Goal: Transaction & Acquisition: Purchase product/service

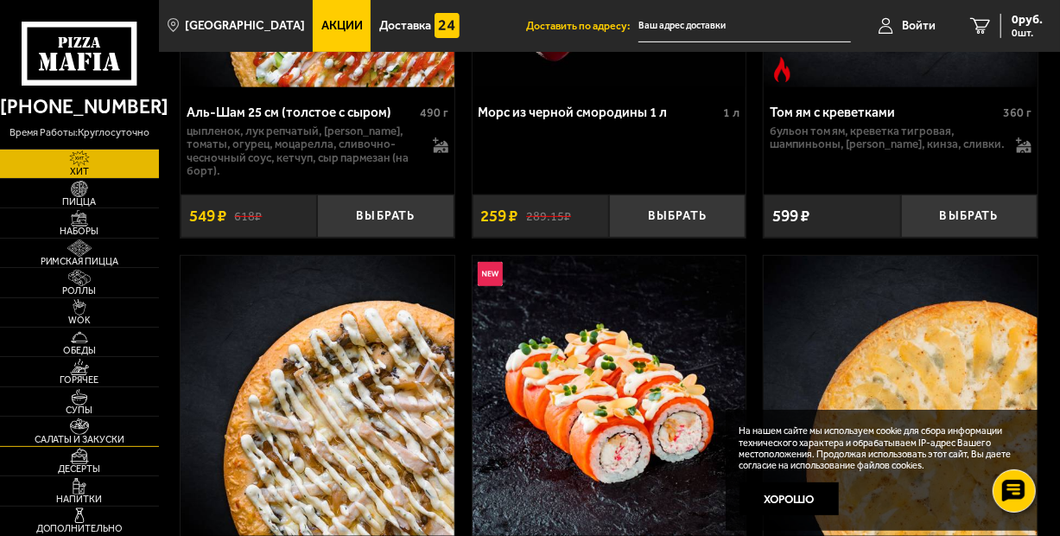
scroll to position [171, 0]
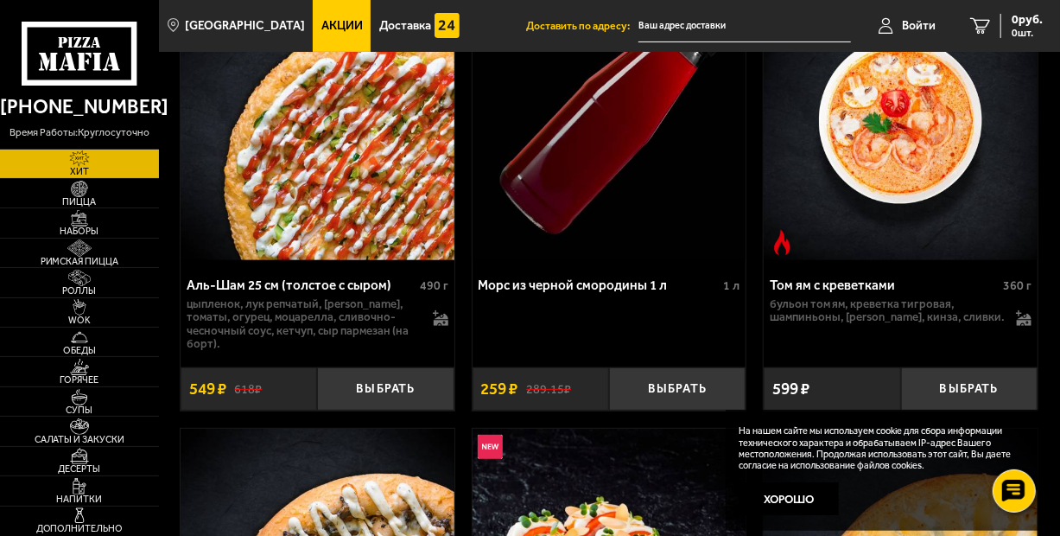
click at [72, 163] on img at bounding box center [79, 158] width 42 height 16
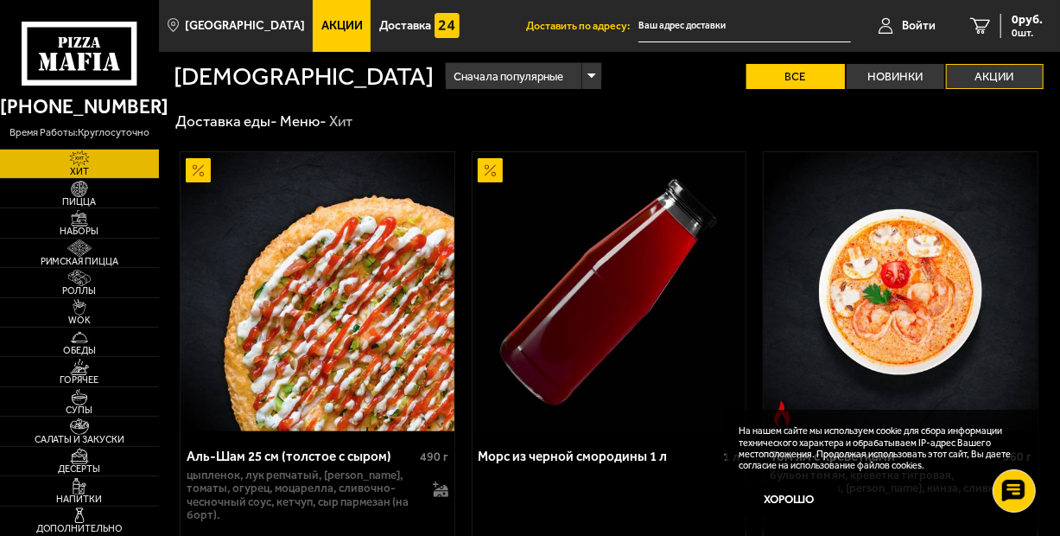
click at [985, 71] on label "Акции" at bounding box center [995, 76] width 98 height 25
click at [0, 0] on input "Акции" at bounding box center [0, 0] width 0 height 0
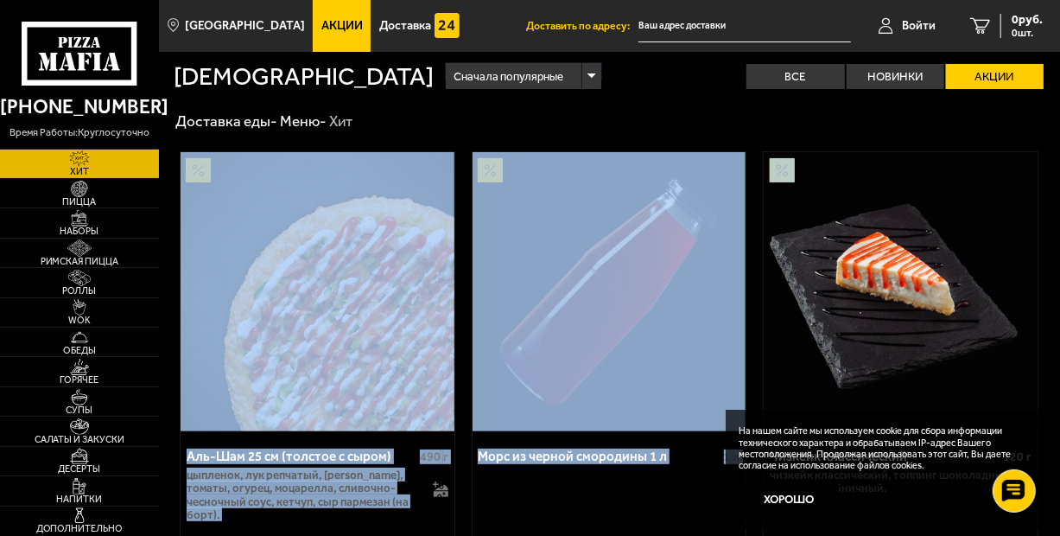
drag, startPoint x: 1059, startPoint y: 244, endPoint x: 1059, endPoint y: 113, distance: 131.3
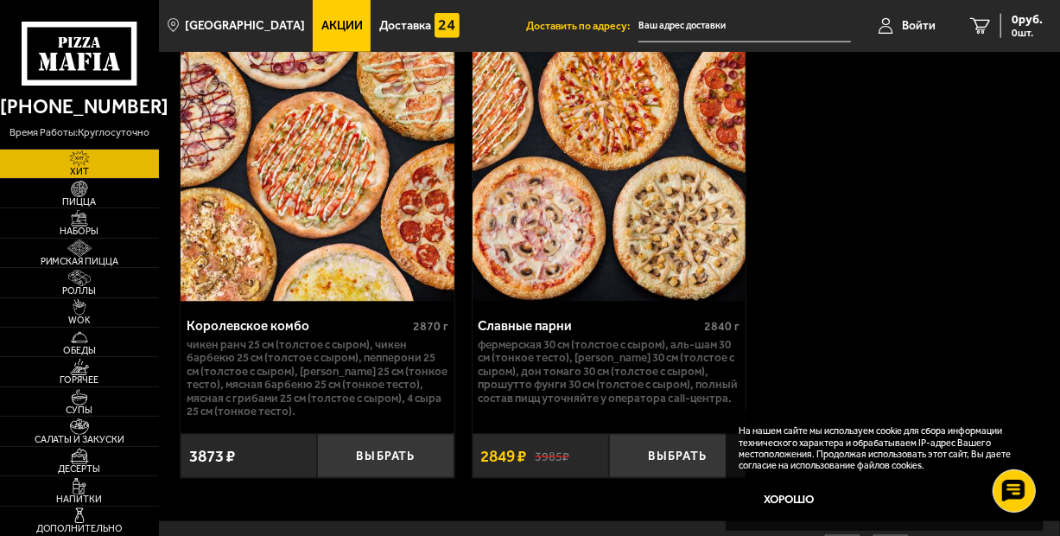
scroll to position [1070, 0]
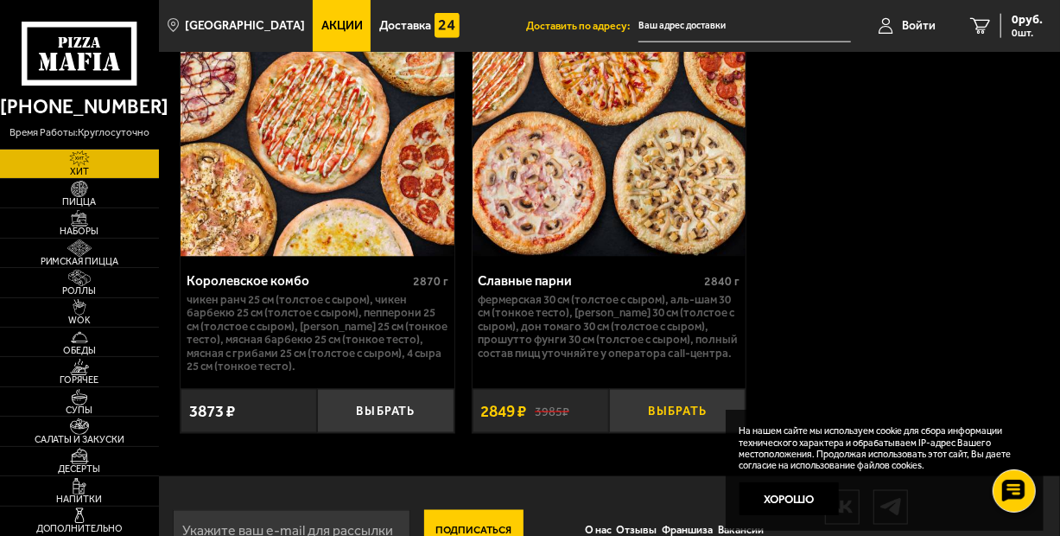
click at [663, 414] on button "Выбрать" at bounding box center [677, 411] width 137 height 44
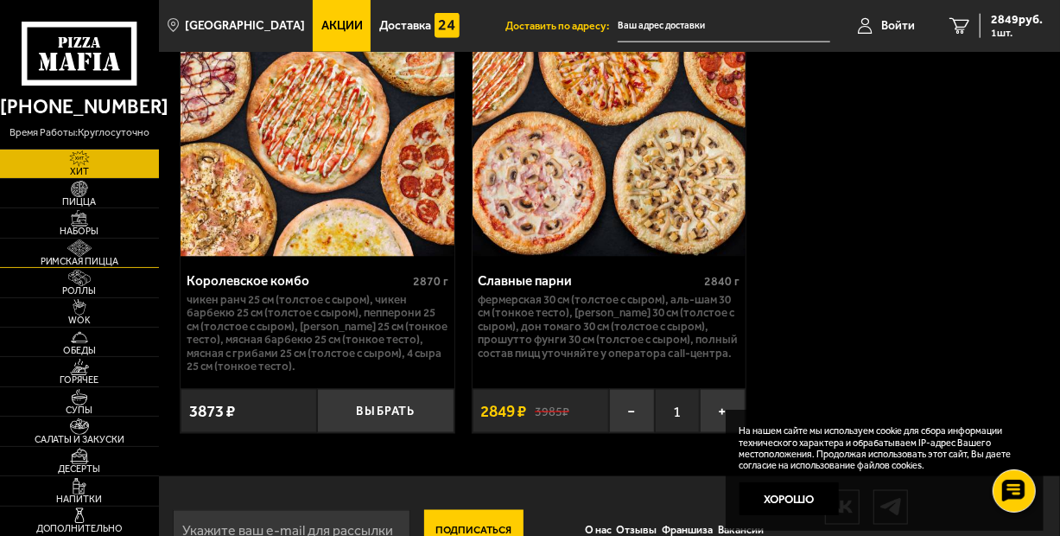
drag, startPoint x: 69, startPoint y: 190, endPoint x: 79, endPoint y: 244, distance: 55.4
click at [69, 190] on img at bounding box center [79, 189] width 42 height 16
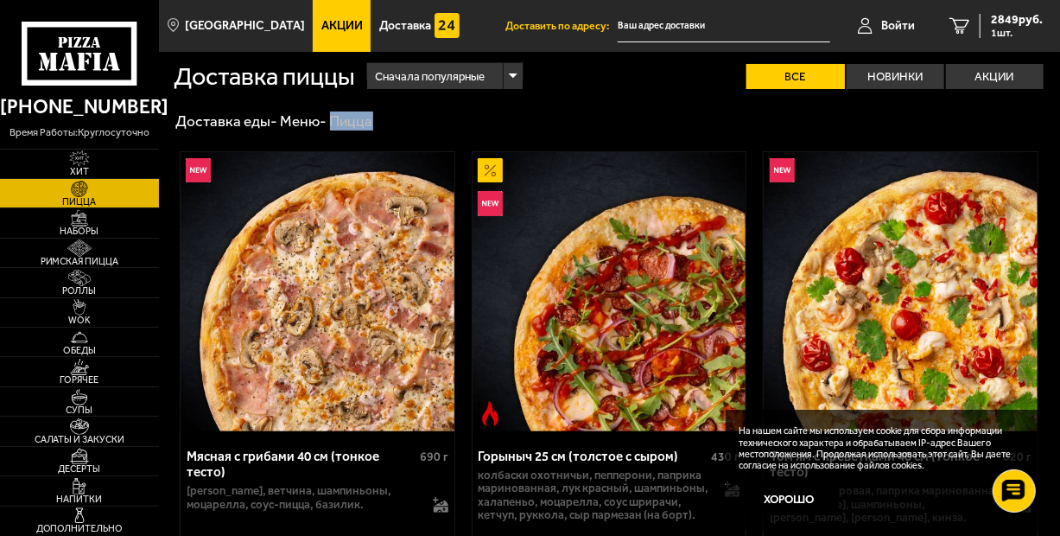
scroll to position [86, 0]
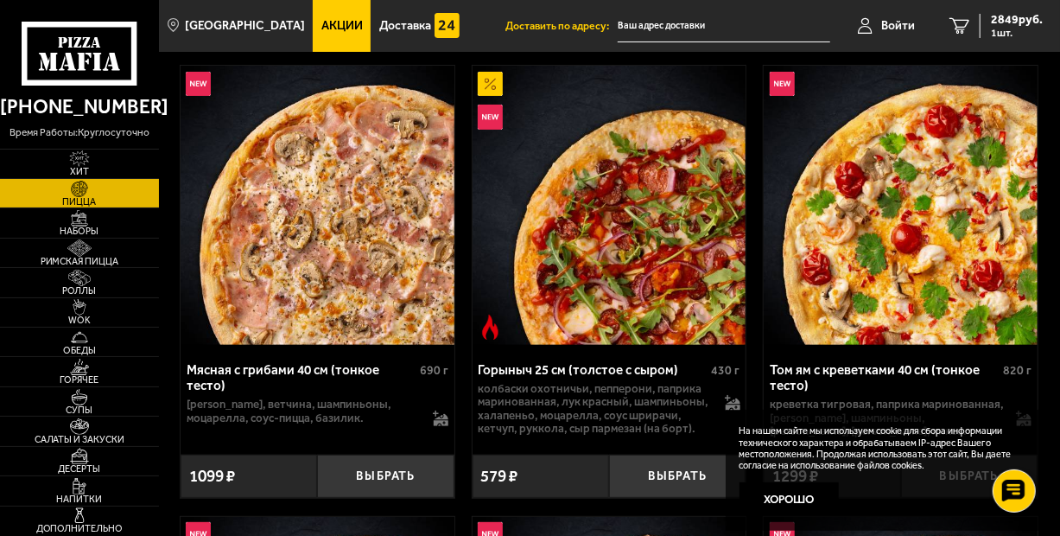
click at [605, 287] on img at bounding box center [610, 205] width 274 height 279
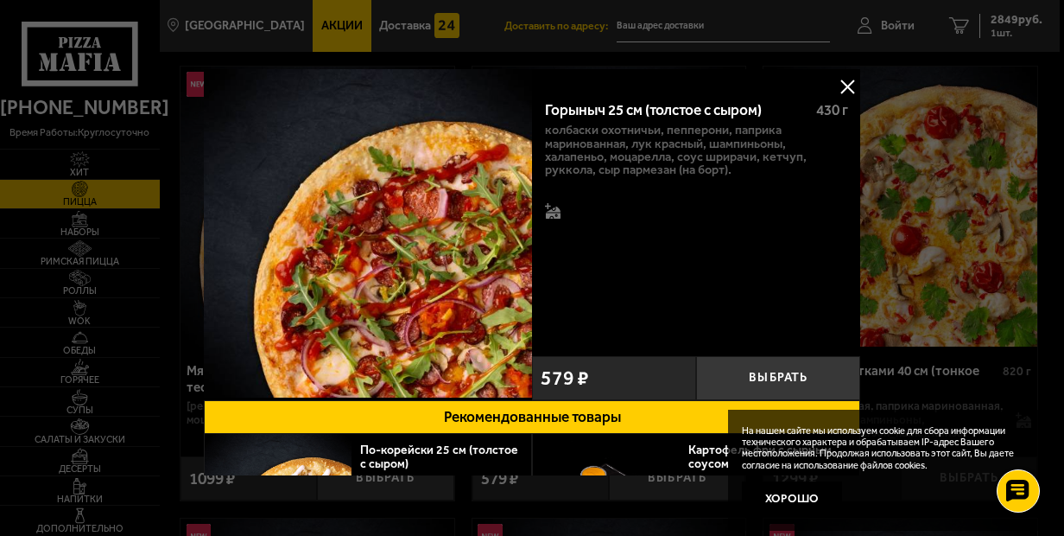
click at [841, 85] on button at bounding box center [848, 86] width 26 height 26
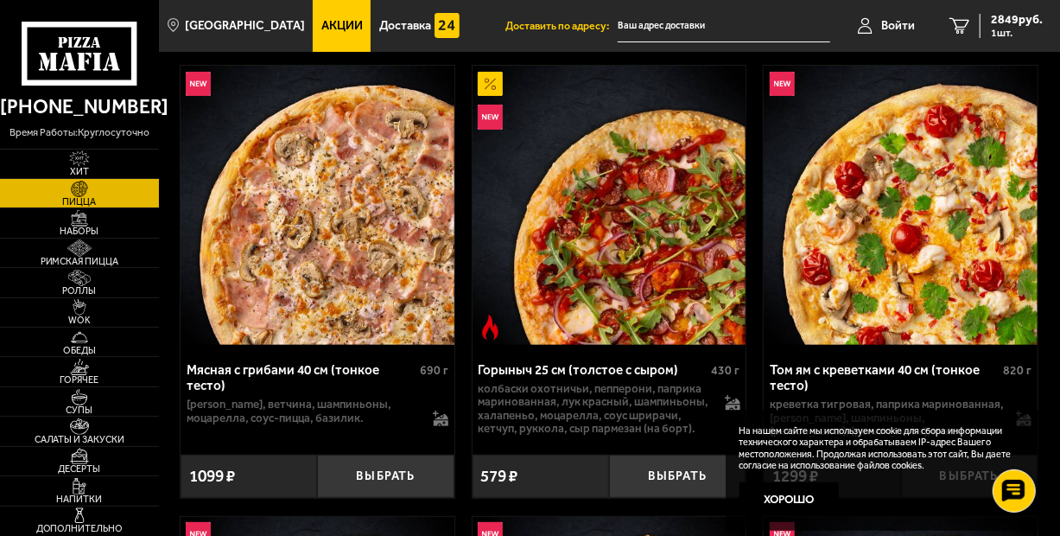
drag, startPoint x: 1059, startPoint y: 126, endPoint x: 1059, endPoint y: 147, distance: 20.7
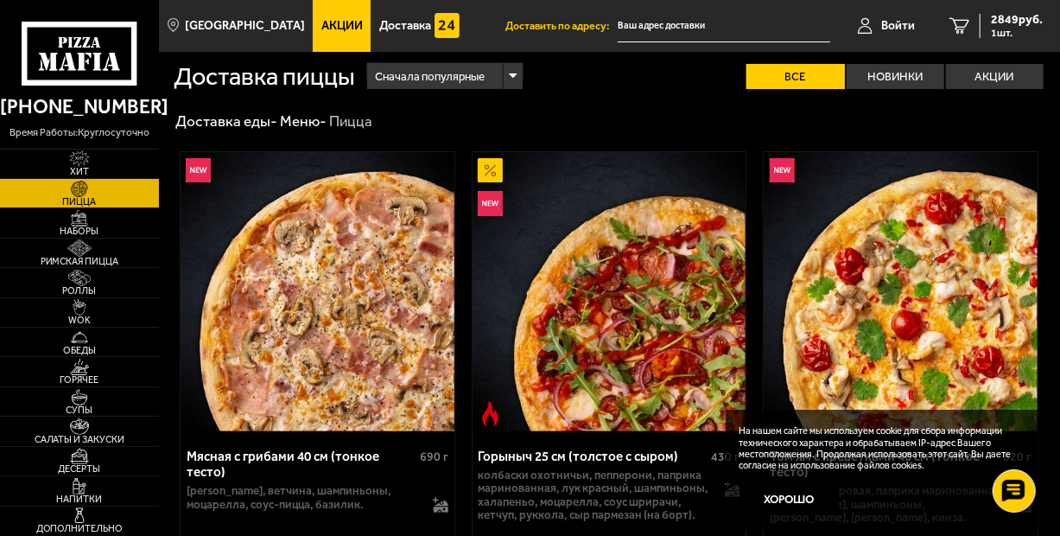
click at [515, 73] on div "Сначала популярные" at bounding box center [445, 76] width 156 height 27
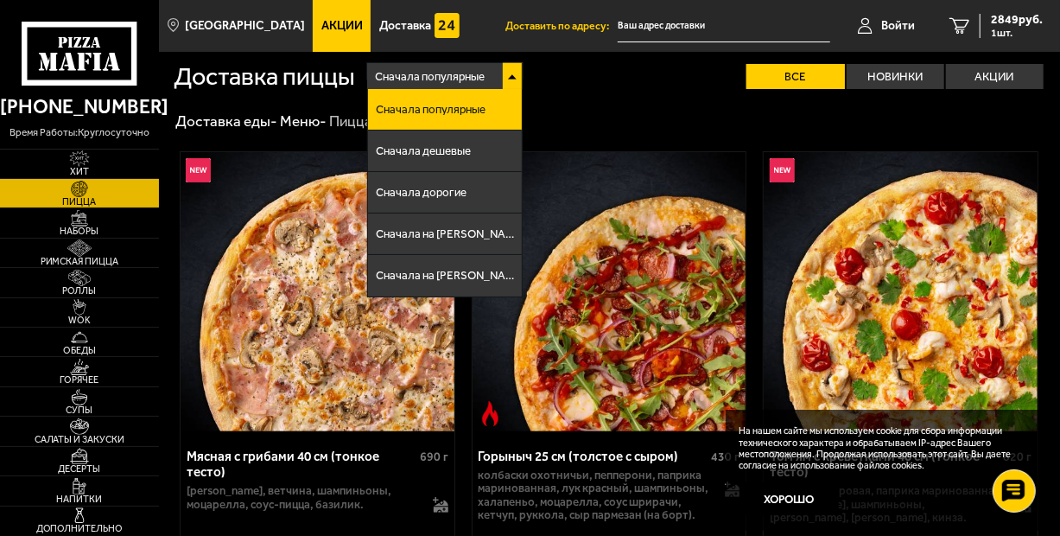
click at [26, 200] on span "Пицца" at bounding box center [79, 202] width 159 height 10
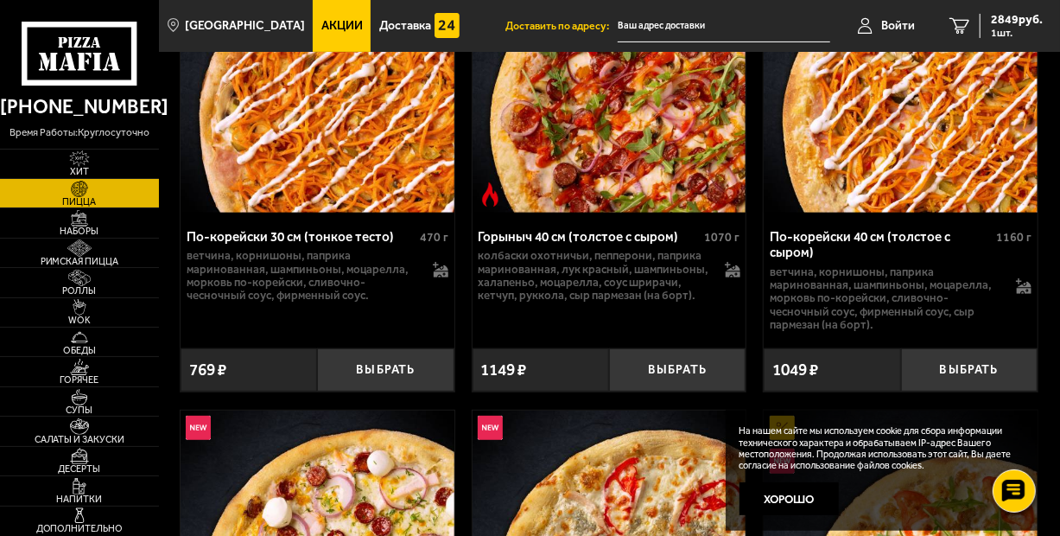
scroll to position [3387, 0]
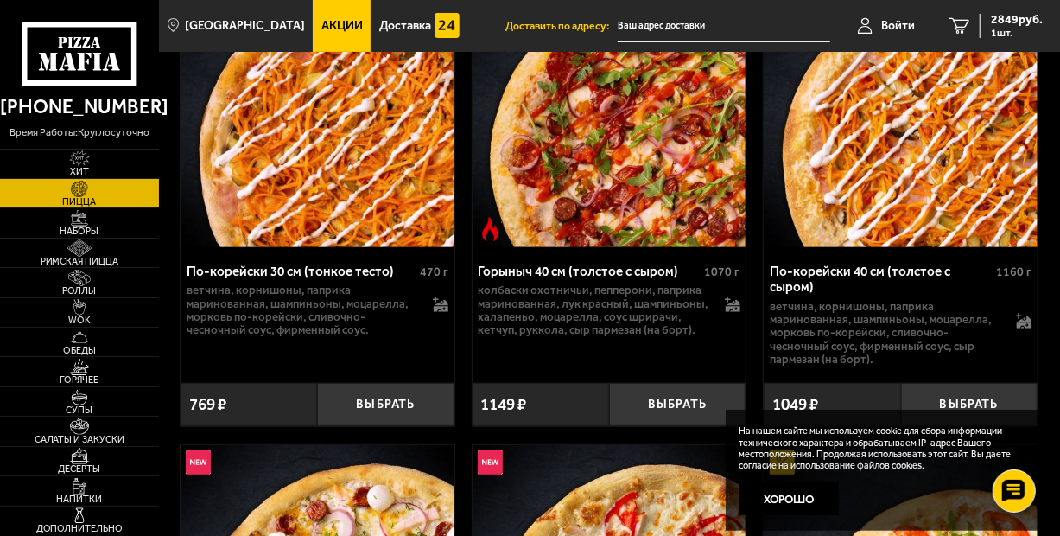
click at [644, 295] on p "колбаски Охотничьи, пепперони, паприка маринованная, лук красный, шампиньоны, х…" at bounding box center [595, 309] width 235 height 53
click at [677, 383] on button "Выбрать" at bounding box center [677, 405] width 137 height 44
click at [962, 22] on icon "2" at bounding box center [959, 25] width 20 height 16
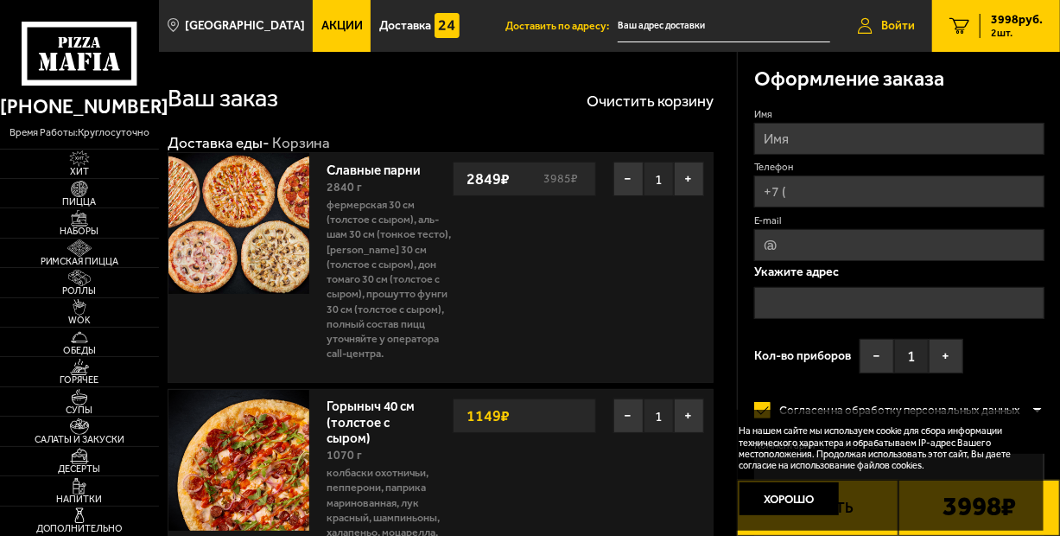
click at [902, 22] on span "Войти" at bounding box center [898, 26] width 34 height 12
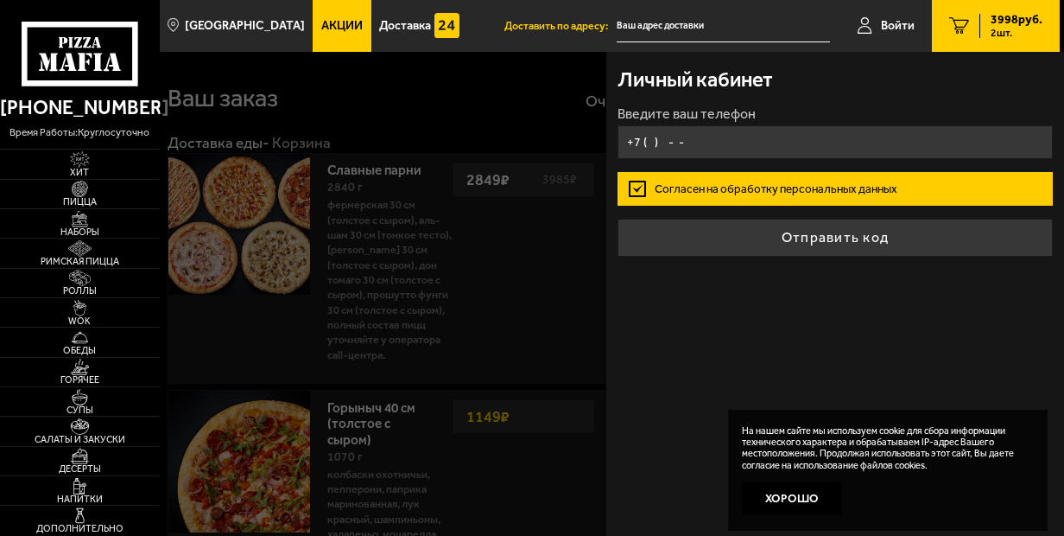
click at [646, 143] on input "+7 ( ) - -" at bounding box center [835, 142] width 435 height 34
click at [676, 140] on input "+7 (909) - -" at bounding box center [835, 142] width 435 height 34
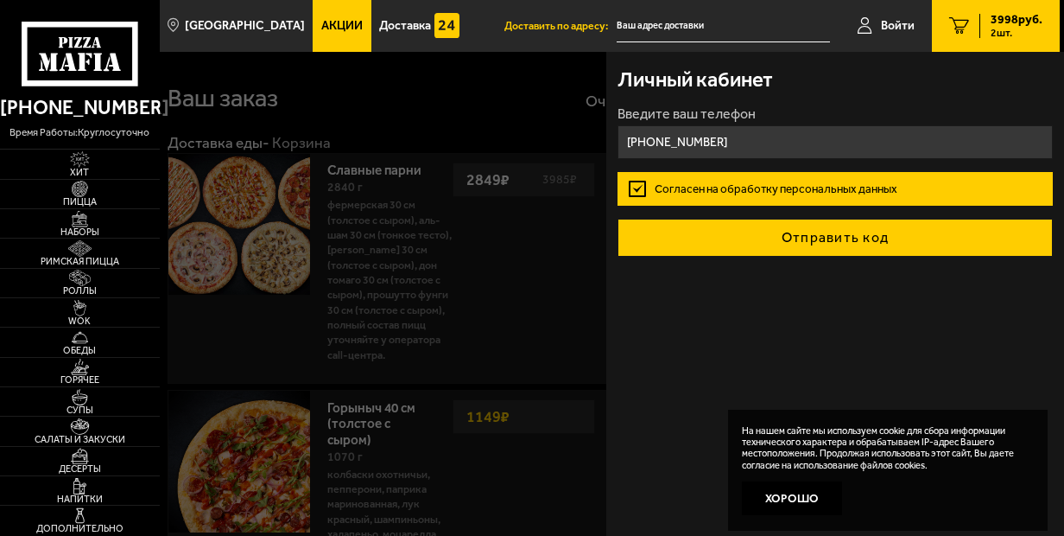
type input "[PHONE_NUMBER]"
click at [764, 237] on button "Отправить код" at bounding box center [835, 238] width 435 height 38
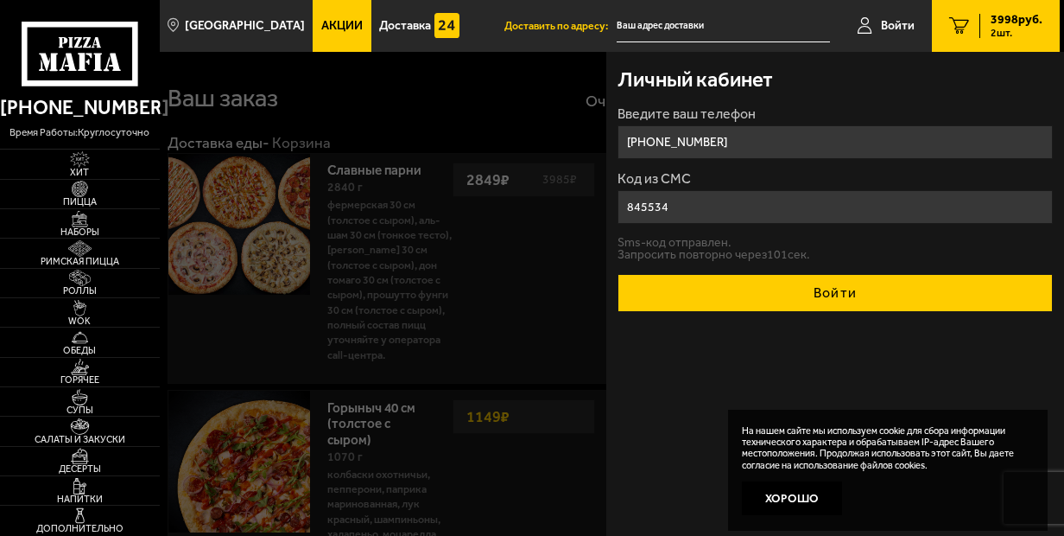
type input "845534"
click at [790, 295] on button "Войти" at bounding box center [835, 293] width 435 height 38
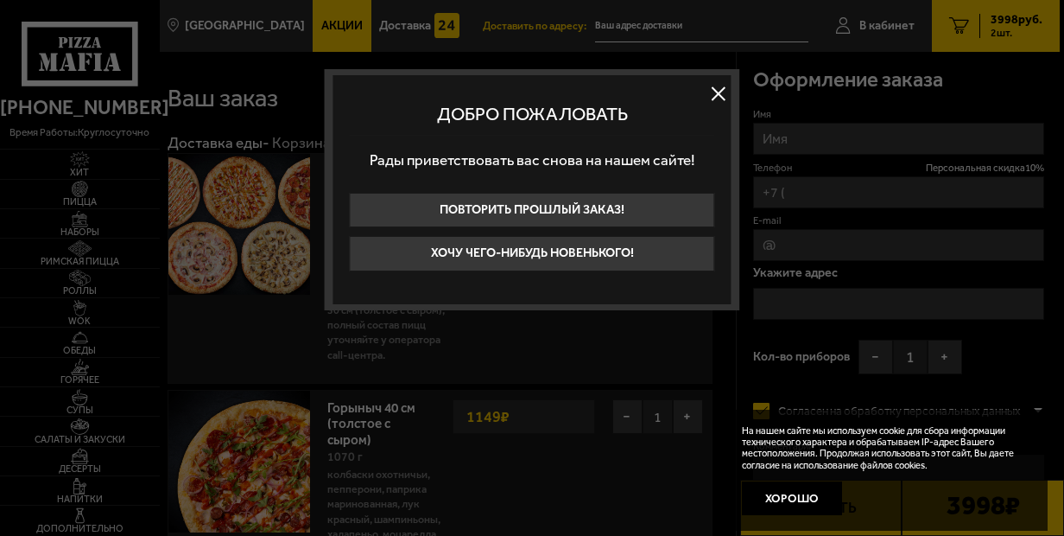
type input "[PHONE_NUMBER]"
type input "[STREET_ADDRESS]"
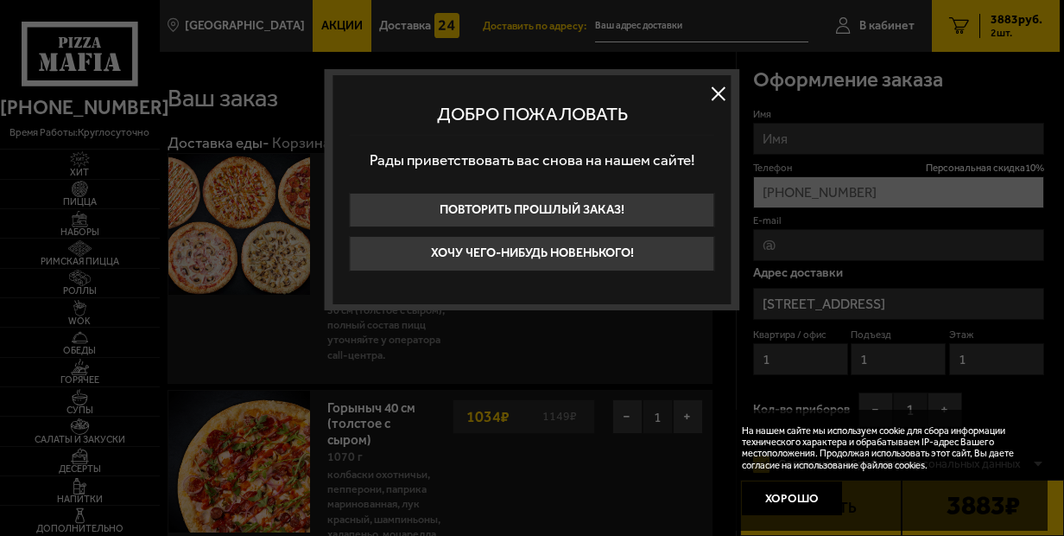
click at [714, 90] on button at bounding box center [719, 93] width 26 height 26
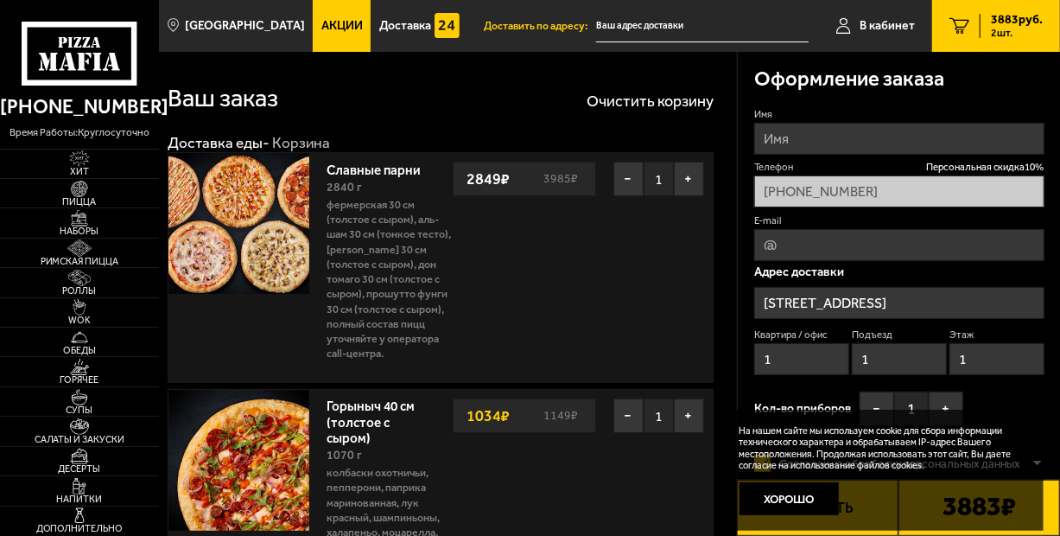
click at [803, 135] on input "Имя" at bounding box center [899, 139] width 290 height 32
type input "[PERSON_NAME]"
drag, startPoint x: 927, startPoint y: 241, endPoint x: 650, endPoint y: 259, distance: 277.9
click at [650, 259] on section "Ваш заказ Очистить корзину Доставка еды - Корзина Славные парни 2840 г Фермерск…" at bounding box center [609, 540] width 901 height 976
type input "[EMAIL_ADDRESS][DOMAIN_NAME]"
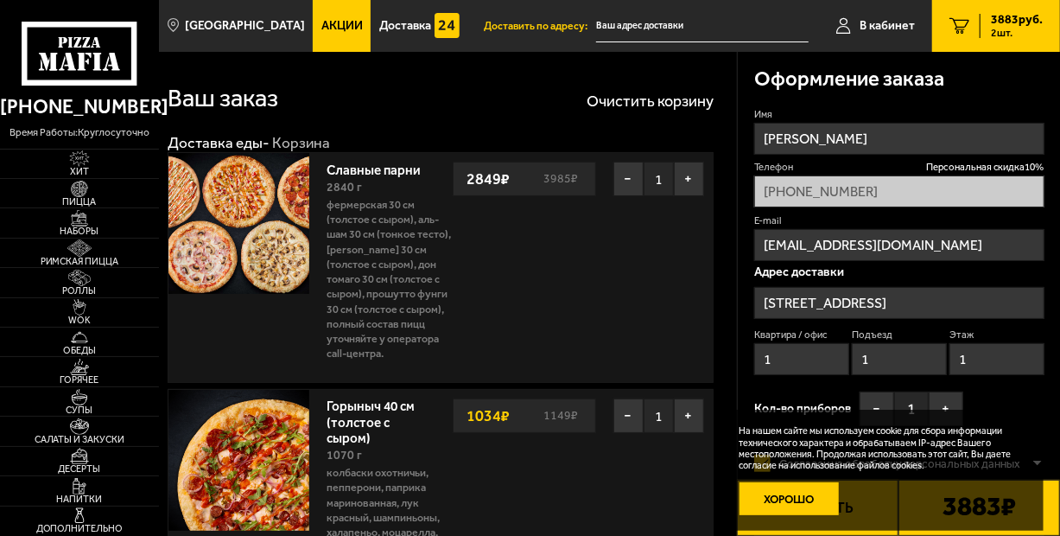
click at [758, 486] on button "Хорошо" at bounding box center [789, 498] width 99 height 33
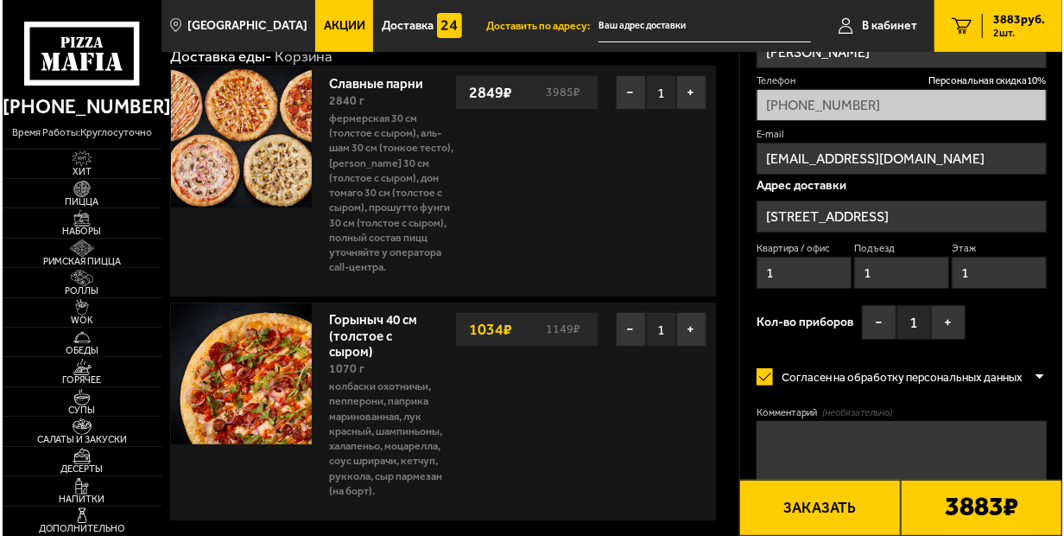
scroll to position [173, 0]
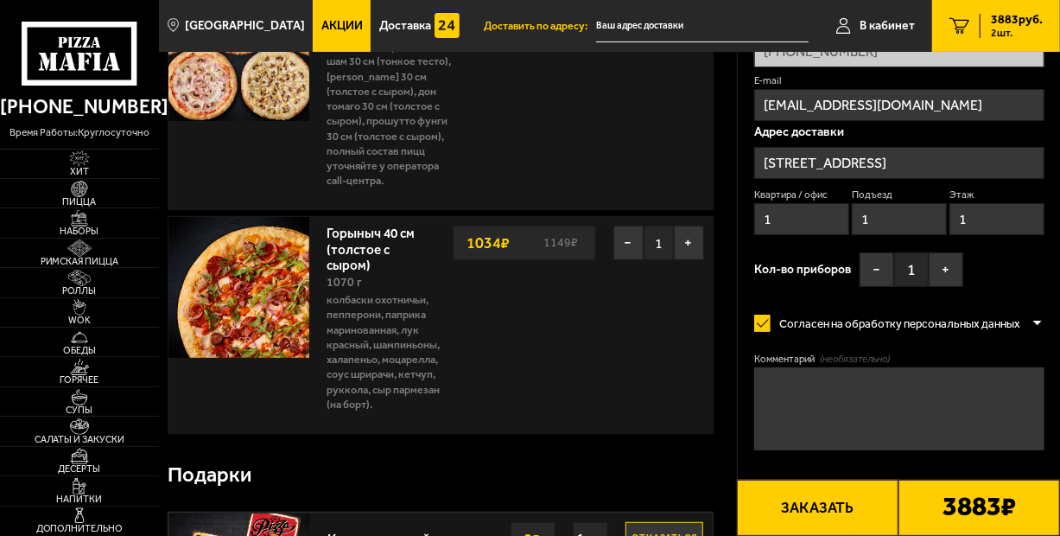
click at [793, 496] on button "Заказать" at bounding box center [818, 507] width 162 height 56
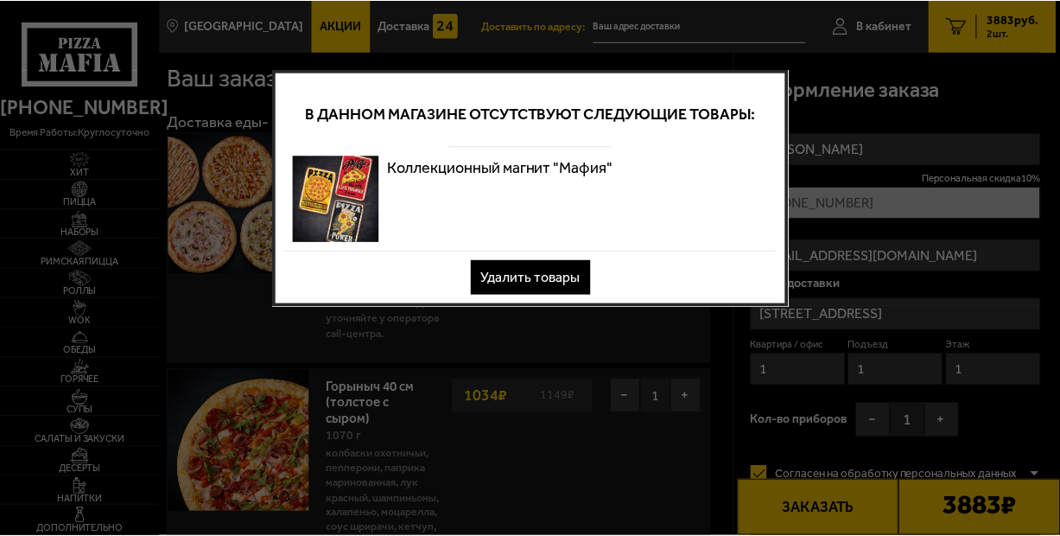
scroll to position [0, 0]
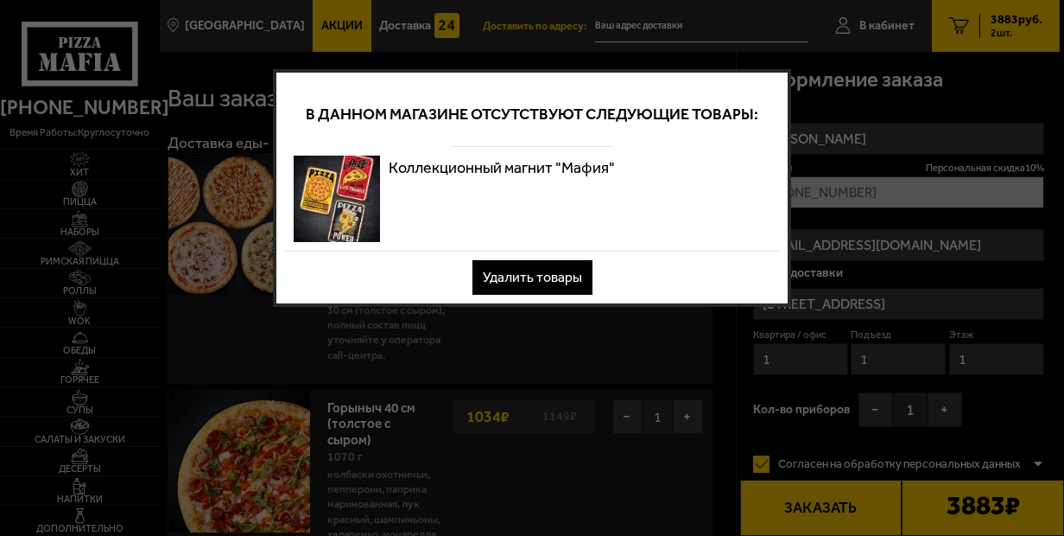
click at [526, 278] on button "Удалить товары" at bounding box center [533, 277] width 120 height 35
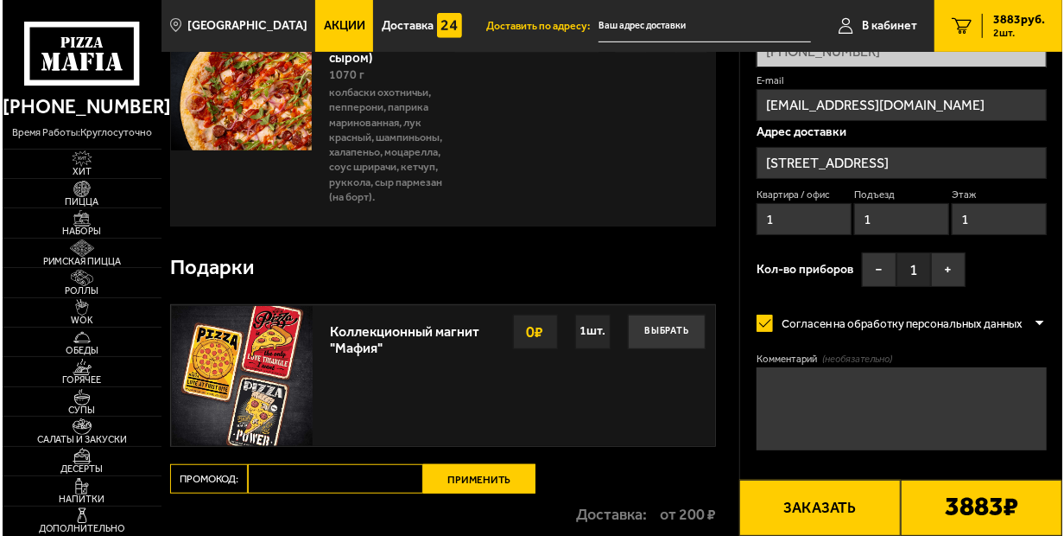
scroll to position [553, 0]
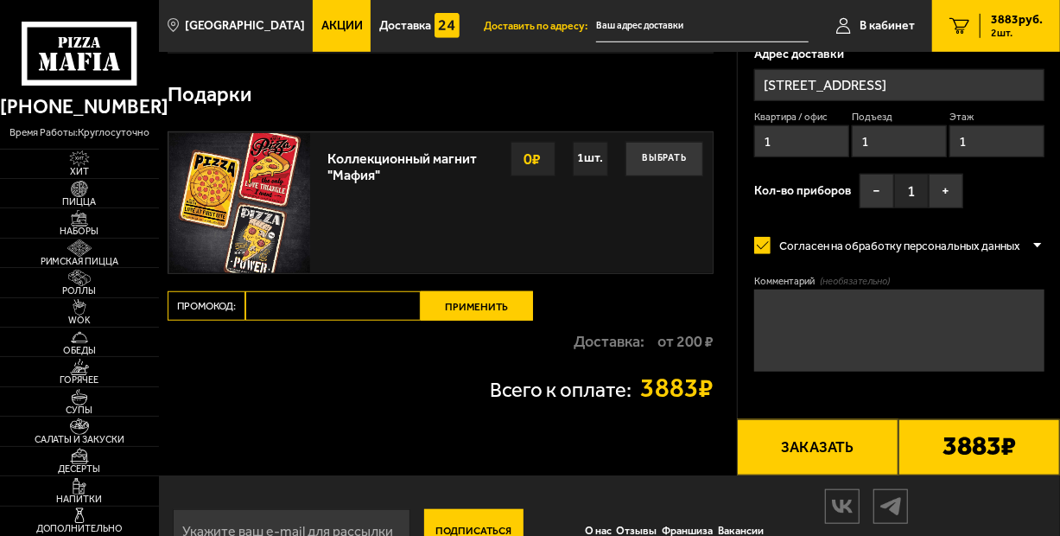
click at [800, 435] on button "Заказать" at bounding box center [818, 447] width 162 height 56
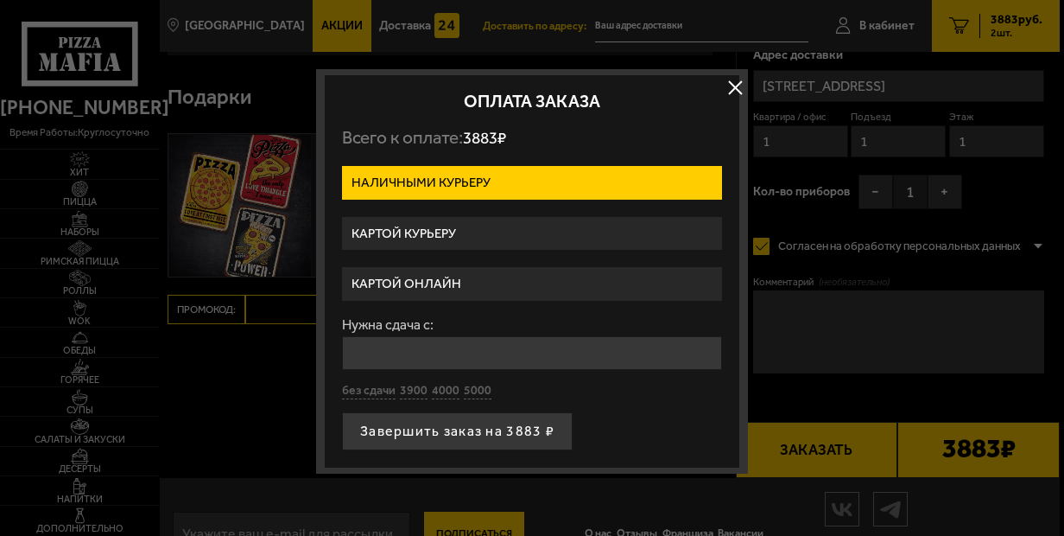
click at [399, 276] on label "Картой онлайн" at bounding box center [532, 284] width 380 height 34
click at [0, 0] on input "Картой онлайн" at bounding box center [0, 0] width 0 height 0
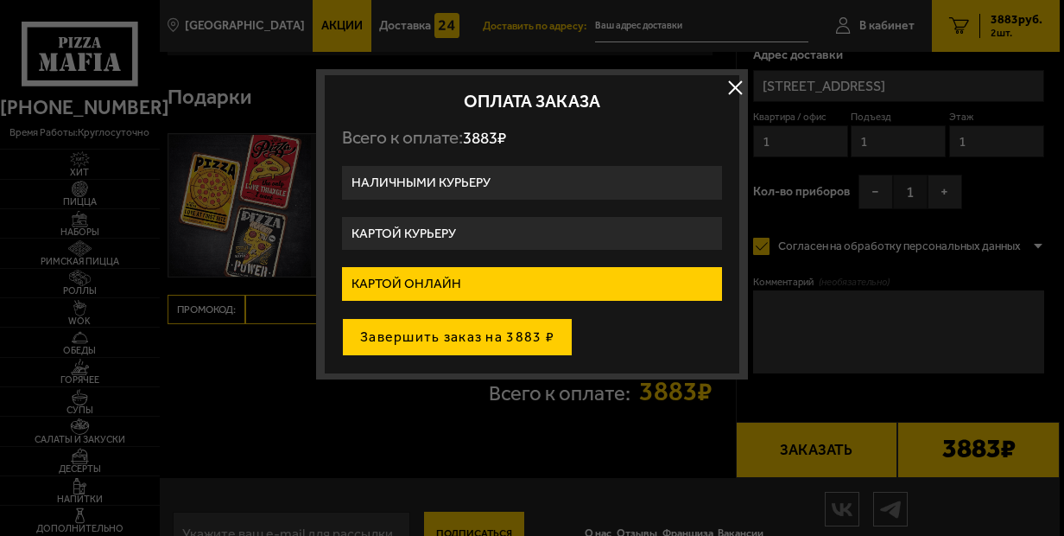
click at [403, 335] on button "Завершить заказ на 3883 ₽" at bounding box center [457, 337] width 231 height 38
